Goal: Information Seeking & Learning: Learn about a topic

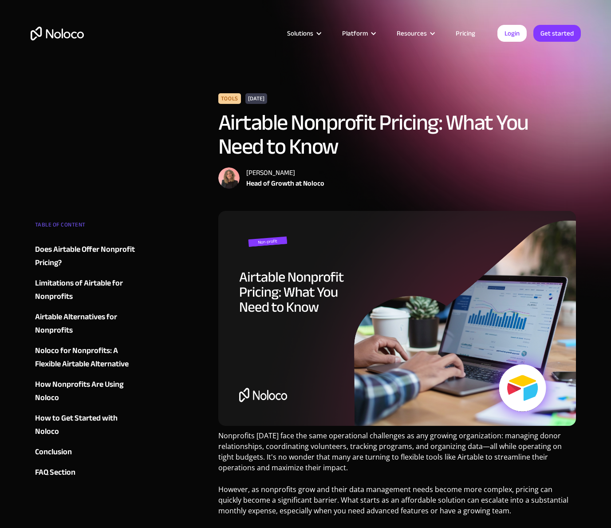
click at [53, 282] on div "Limitations of Airtable for Nonprofits" at bounding box center [88, 290] width 107 height 27
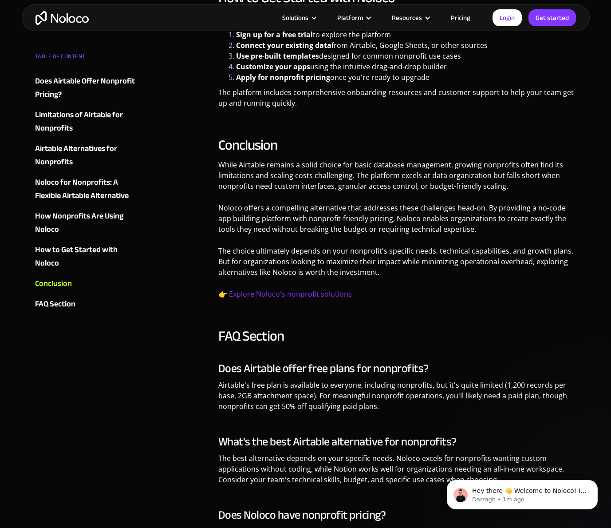
scroll to position [2342, 0]
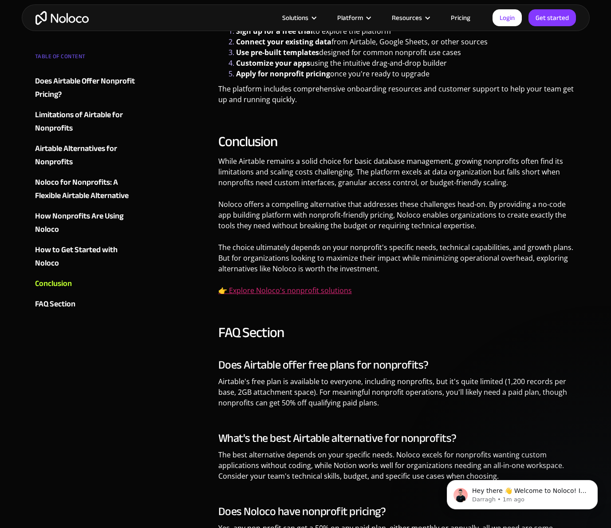
click at [255, 285] on link "👉 Explore Noloco's nonprofit solutions" at bounding box center [285, 290] width 134 height 10
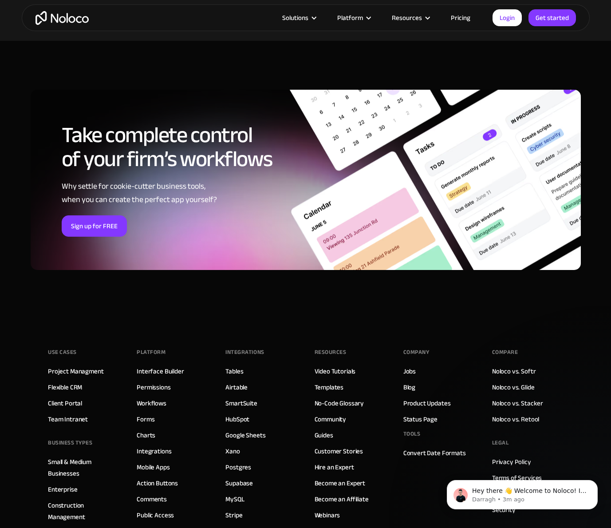
scroll to position [4371, 0]
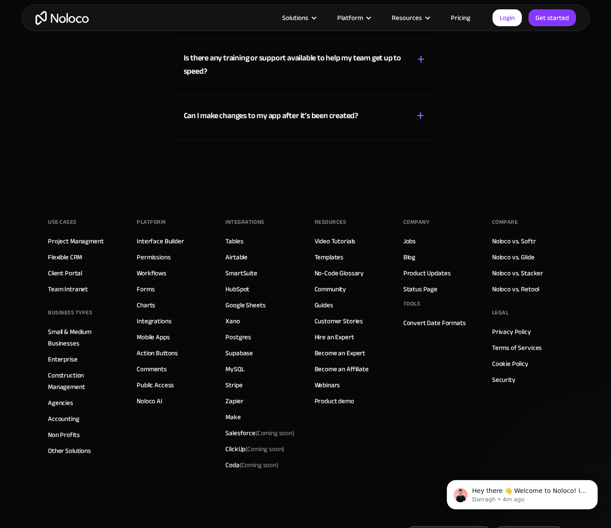
scroll to position [5163, 0]
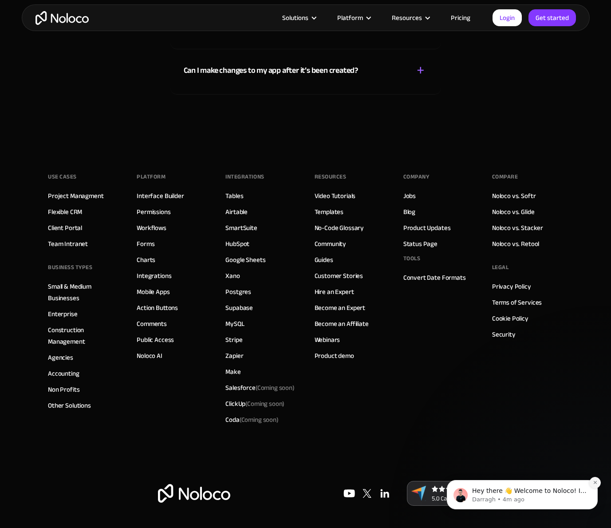
click at [594, 483] on icon "Dismiss notification" at bounding box center [595, 482] width 3 height 3
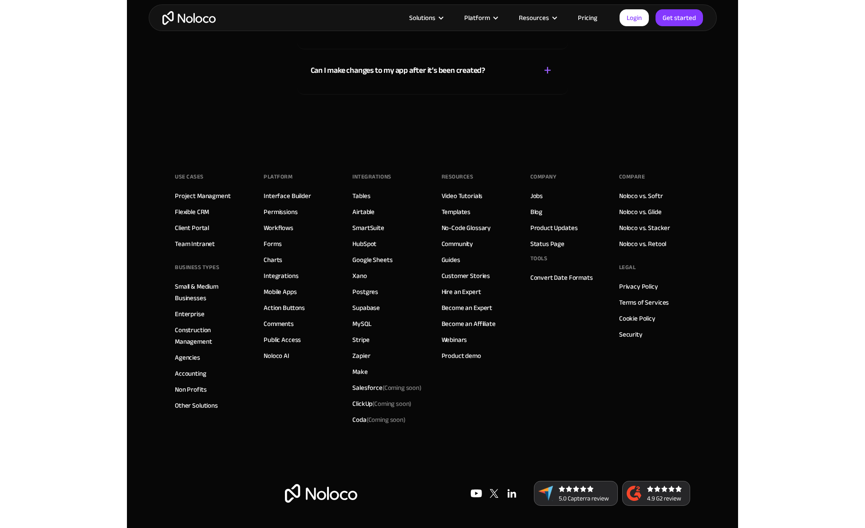
scroll to position [5169, 0]
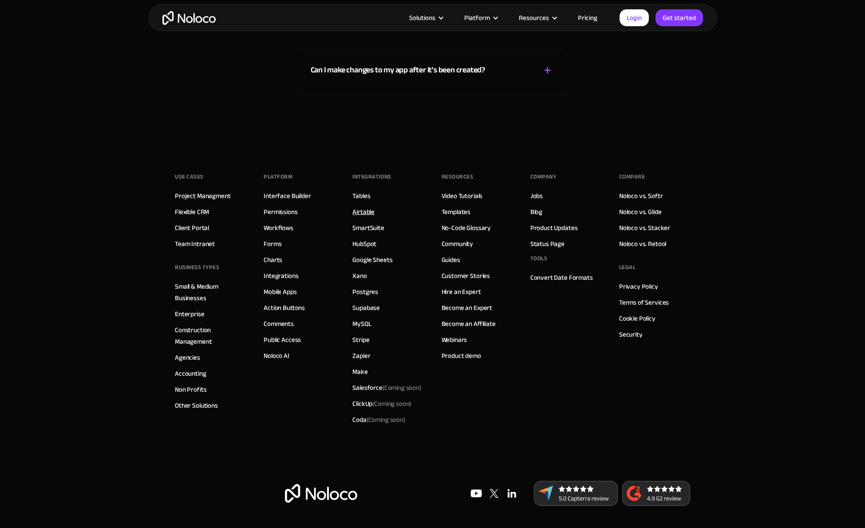
click at [365, 212] on link "Airtable" at bounding box center [364, 212] width 22 height 12
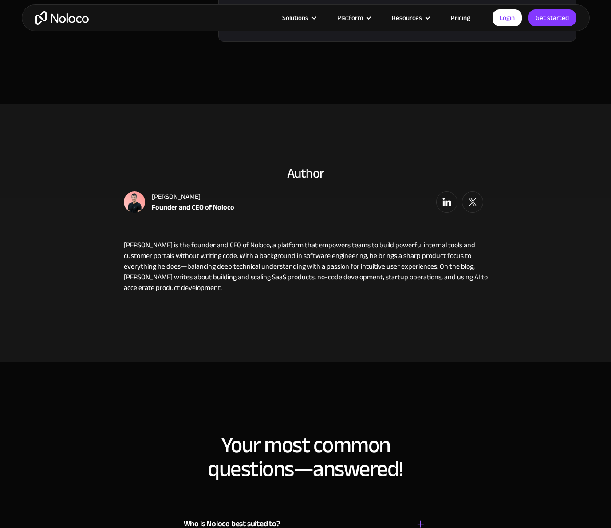
scroll to position [707, 0]
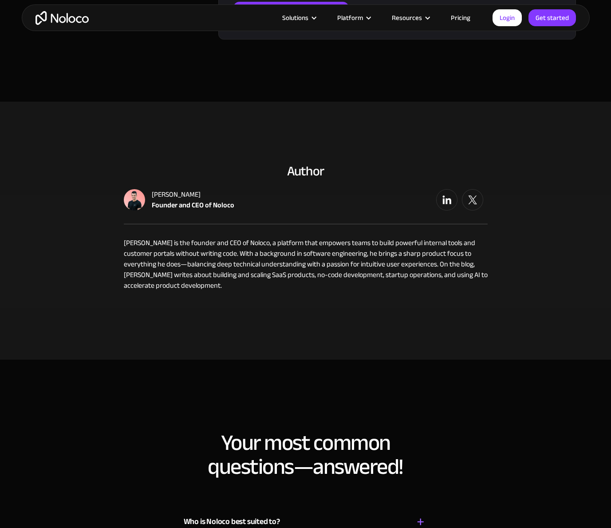
click at [159, 194] on div "Darragh Mc Kay" at bounding box center [193, 194] width 83 height 11
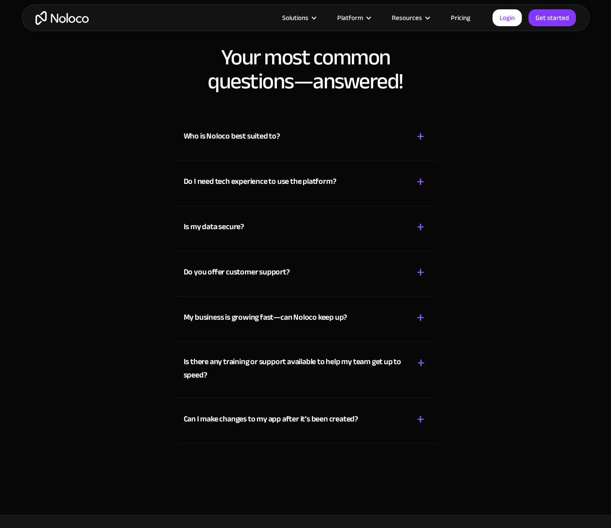
scroll to position [1096, 0]
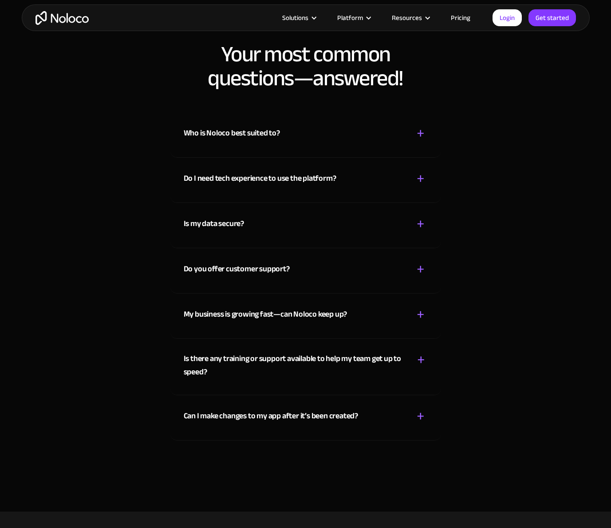
click at [420, 134] on div "+" at bounding box center [421, 134] width 8 height 16
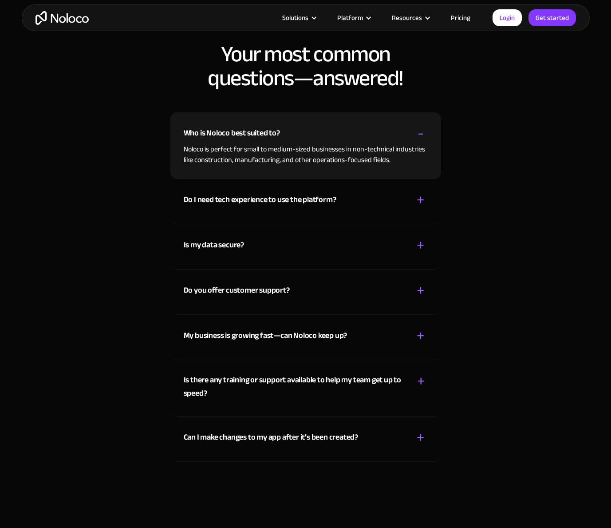
click at [420, 245] on div "+" at bounding box center [421, 246] width 8 height 16
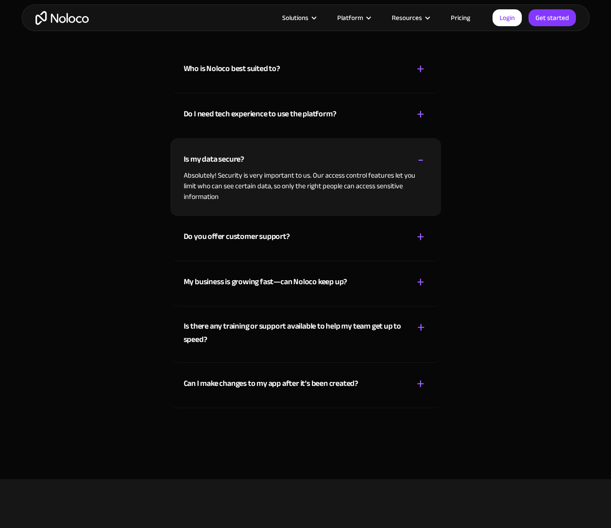
scroll to position [1161, 0]
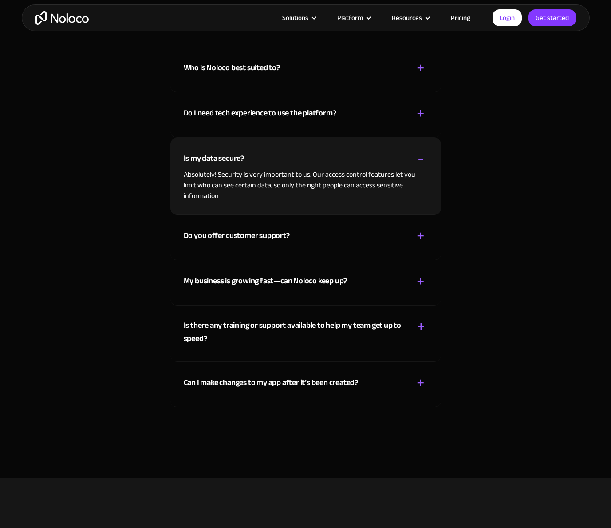
click at [417, 235] on div "+" at bounding box center [421, 236] width 8 height 16
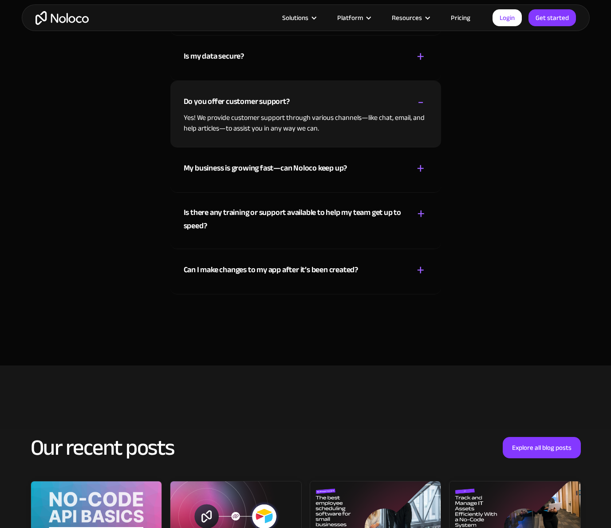
scroll to position [1265, 0]
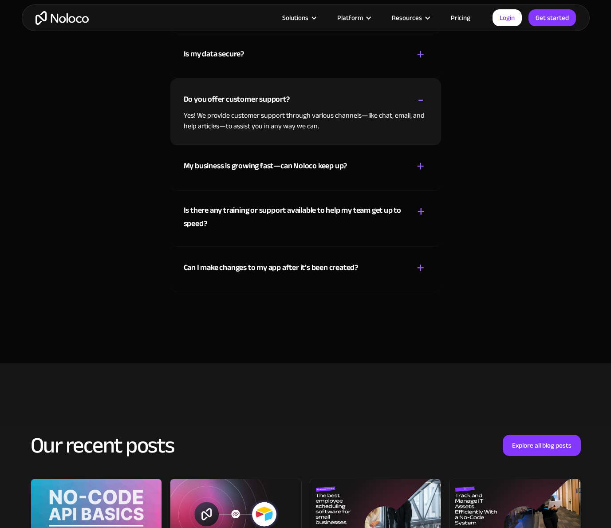
click at [420, 211] on div "+" at bounding box center [421, 212] width 8 height 16
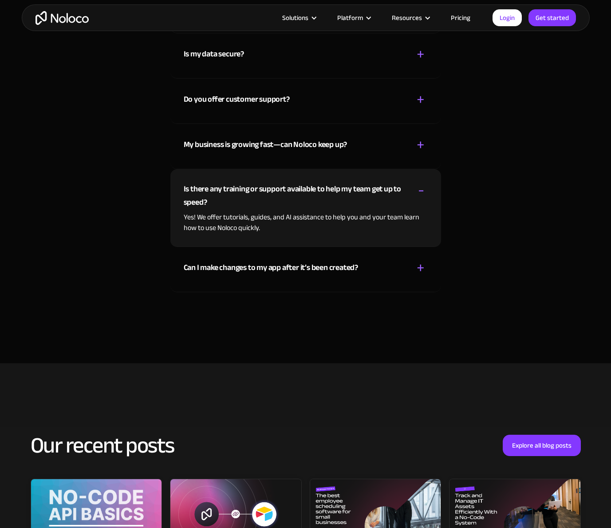
click at [419, 267] on div "+" at bounding box center [421, 268] width 8 height 16
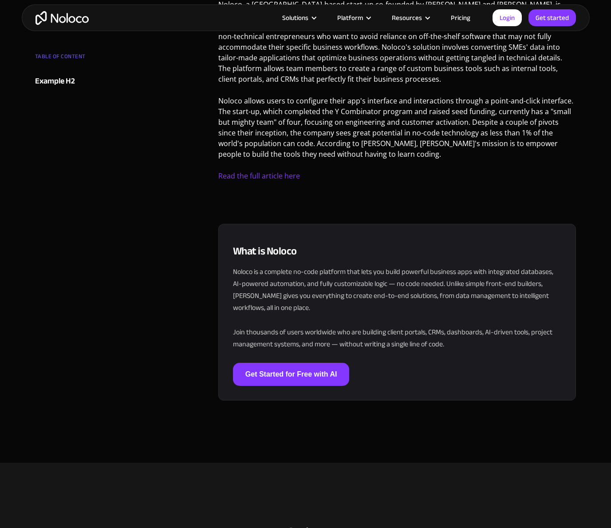
scroll to position [0, 0]
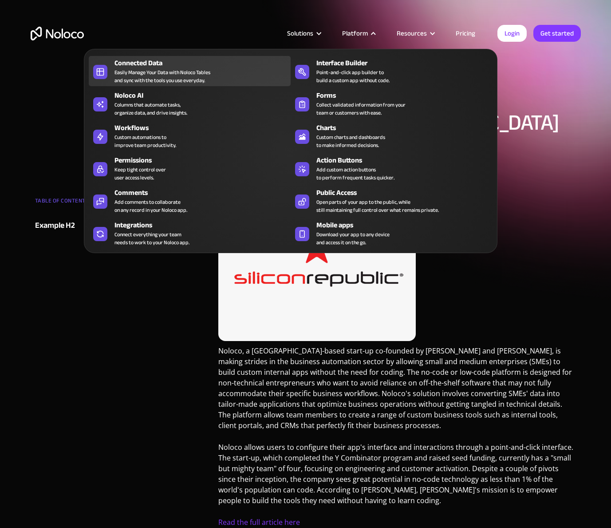
click at [151, 70] on div "Easily Manage Your Data with Noloco Tables and sync with the tools you use ever…" at bounding box center [163, 76] width 96 height 16
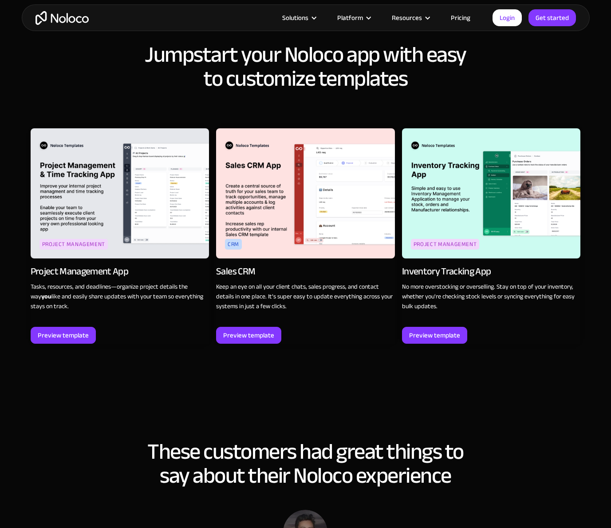
scroll to position [991, 0]
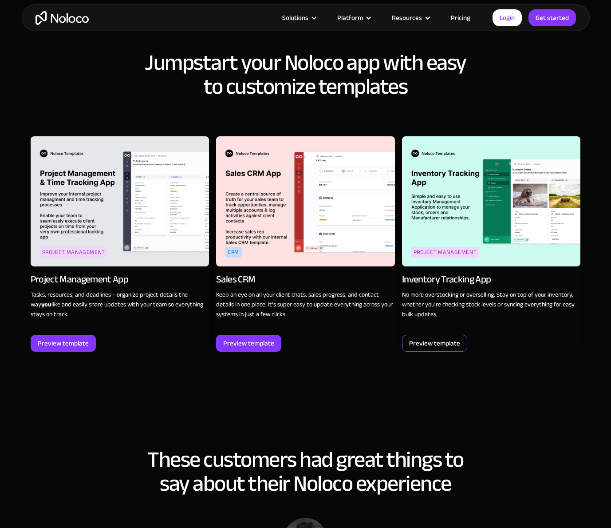
click at [427, 344] on div "Preview template" at bounding box center [434, 343] width 51 height 12
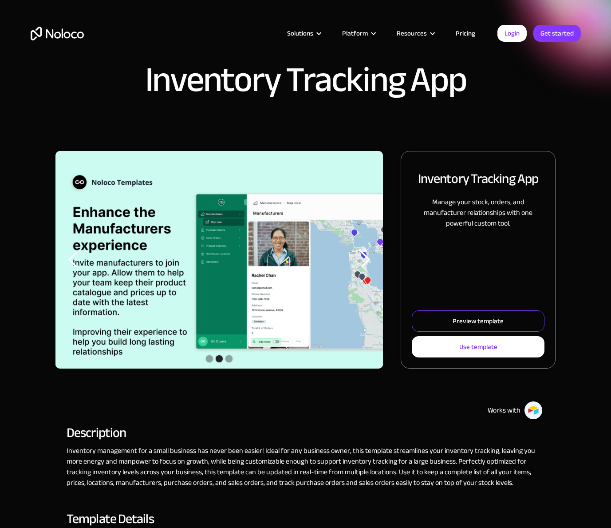
click at [469, 320] on div "Preview template" at bounding box center [478, 321] width 51 height 12
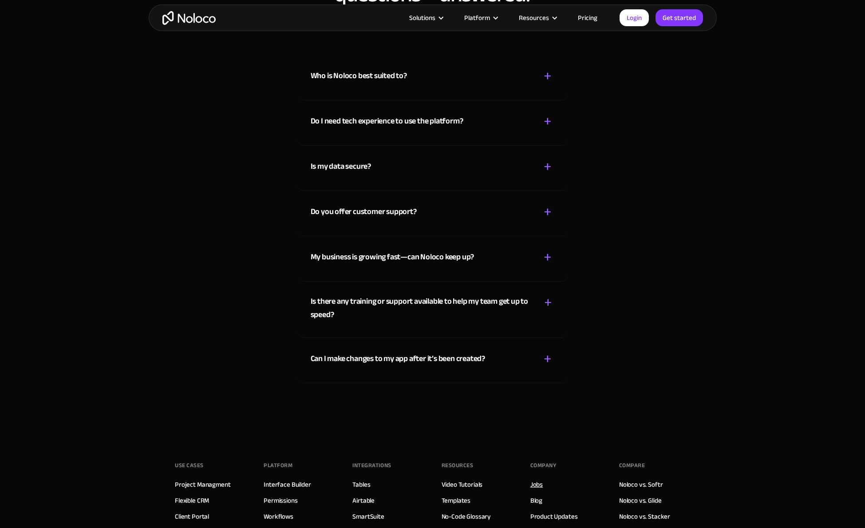
click at [533, 479] on link "Jobs" at bounding box center [537, 485] width 12 height 12
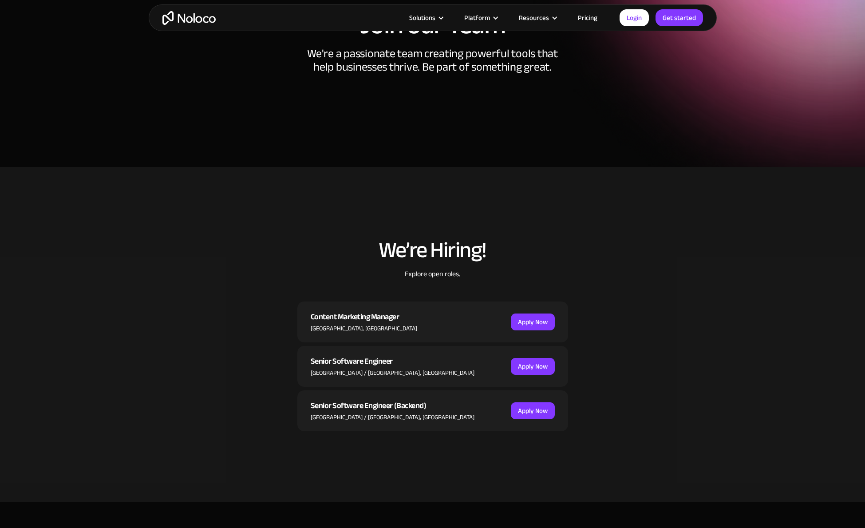
scroll to position [84, 0]
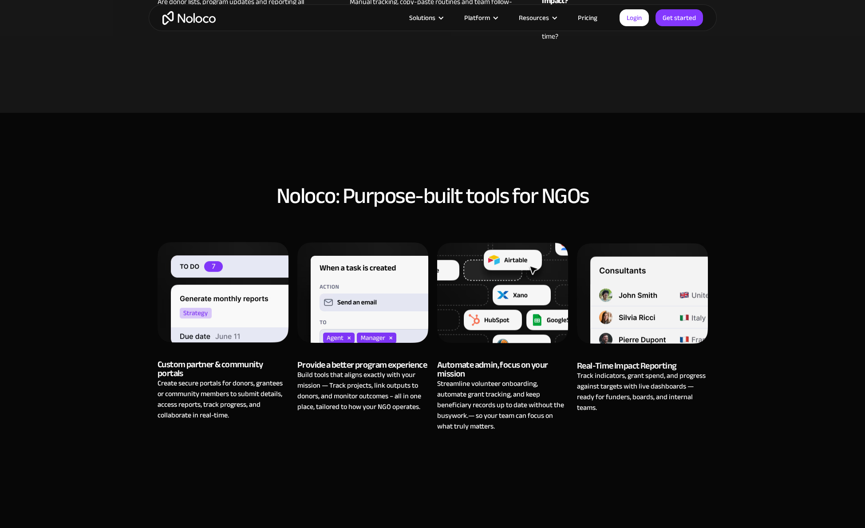
scroll to position [531, 0]
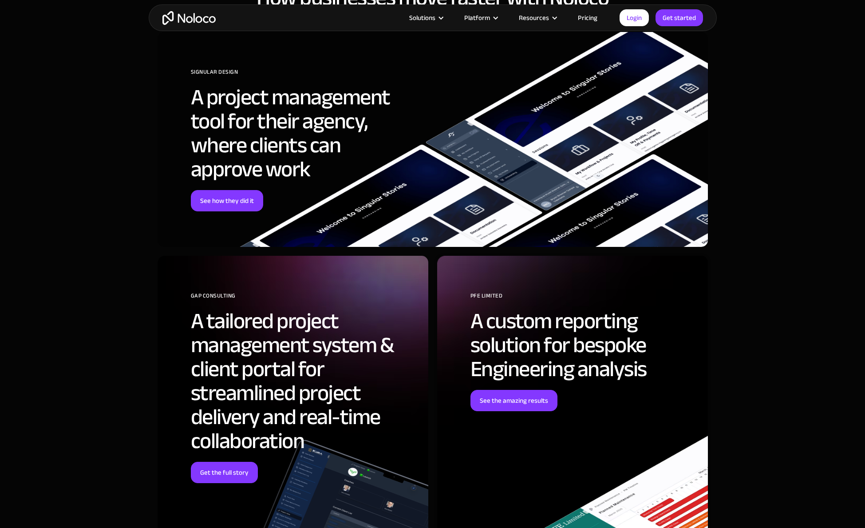
scroll to position [2316, 0]
